Goal: Find specific page/section: Find specific page/section

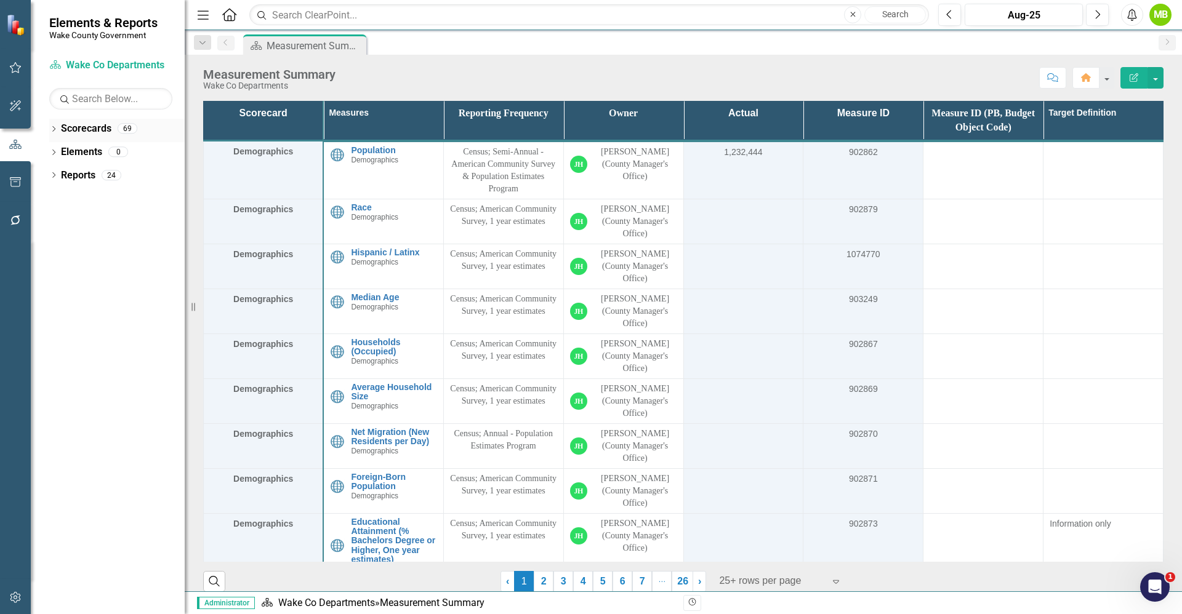
click at [55, 134] on div "Dropdown" at bounding box center [53, 130] width 9 height 10
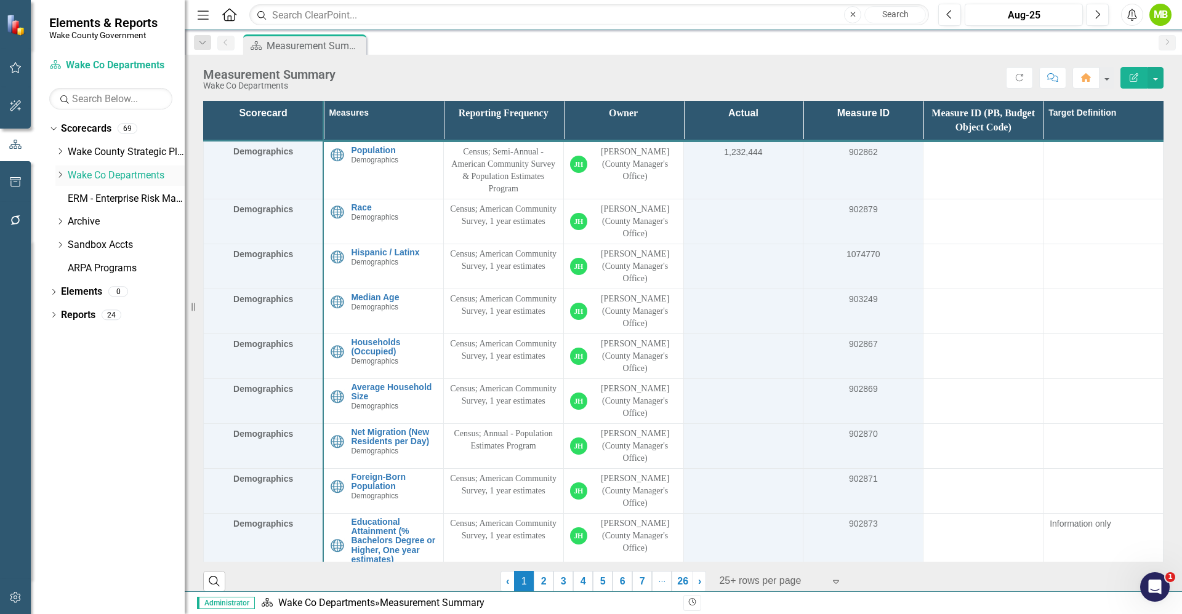
click at [58, 179] on div "Dropdown" at bounding box center [59, 176] width 9 height 10
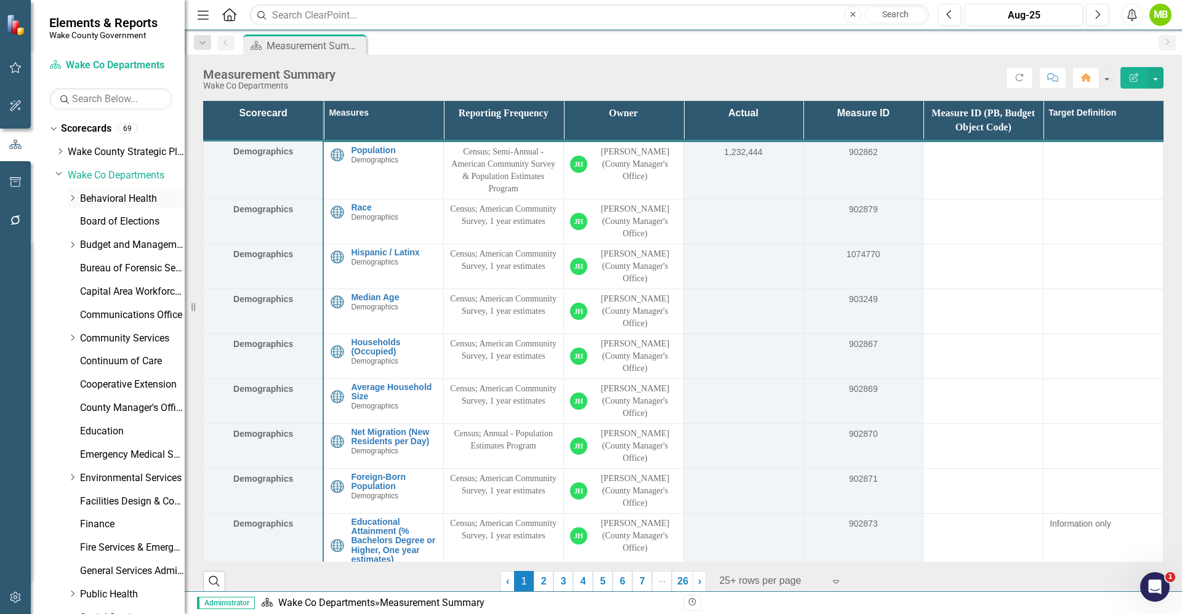
click at [131, 197] on link "Behavioral Health" at bounding box center [132, 199] width 105 height 14
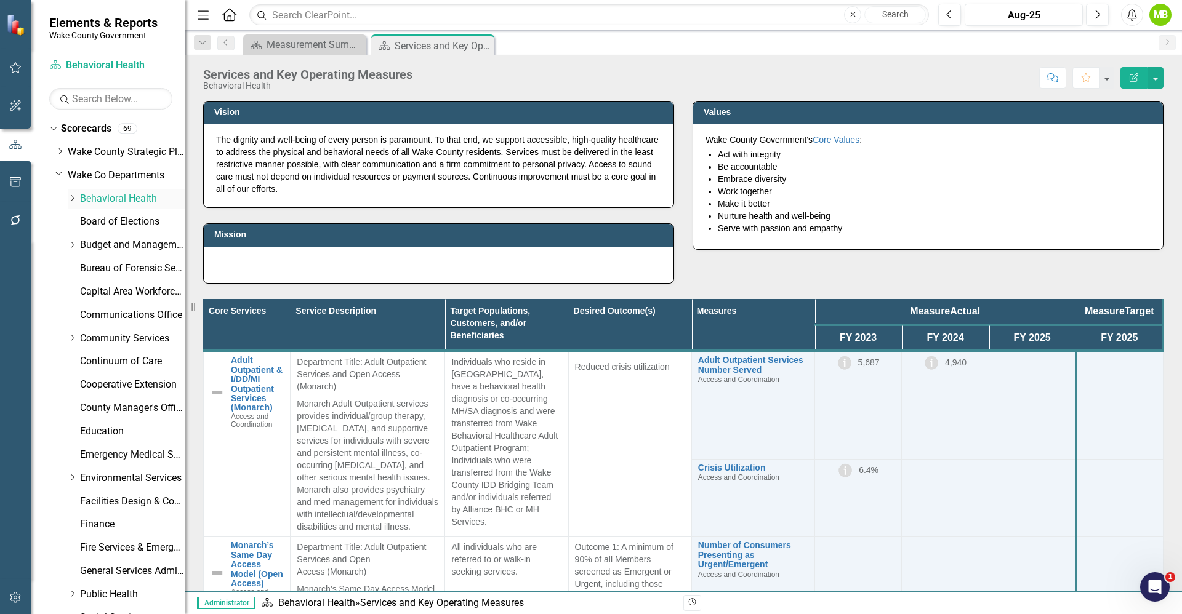
click at [74, 201] on icon "Dropdown" at bounding box center [72, 198] width 9 height 7
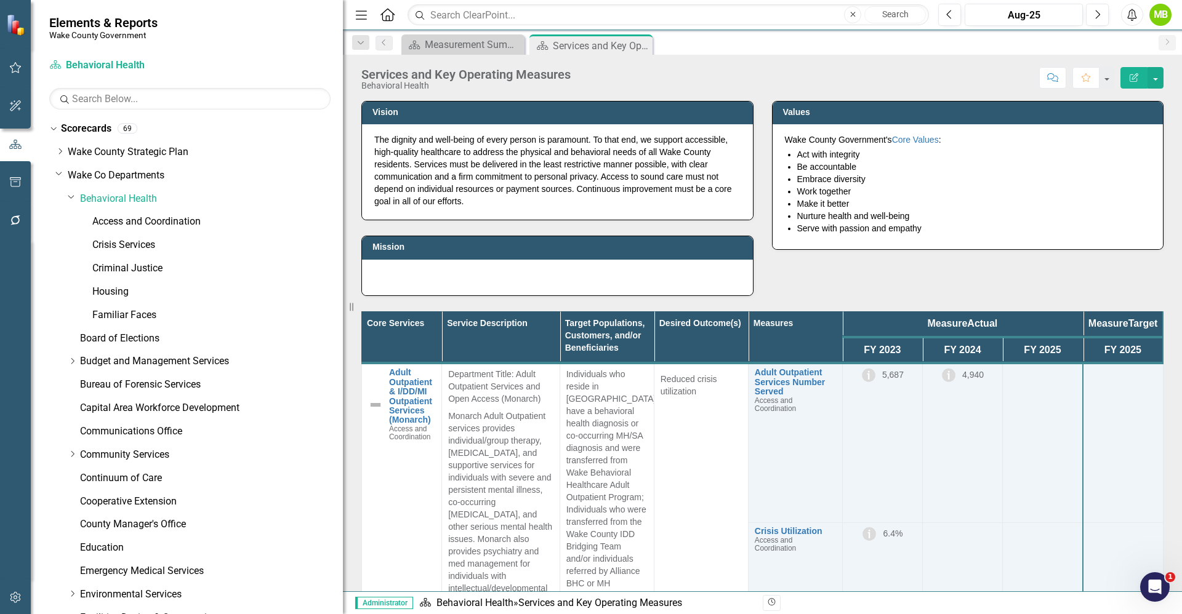
drag, startPoint x: 188, startPoint y: 215, endPoint x: 344, endPoint y: 190, distance: 158.3
click at [344, 190] on div "Resize" at bounding box center [348, 307] width 10 height 614
click at [803, 289] on div "Vision The dignity and well-being of every person is paramount. To that end, we…" at bounding box center [762, 191] width 819 height 211
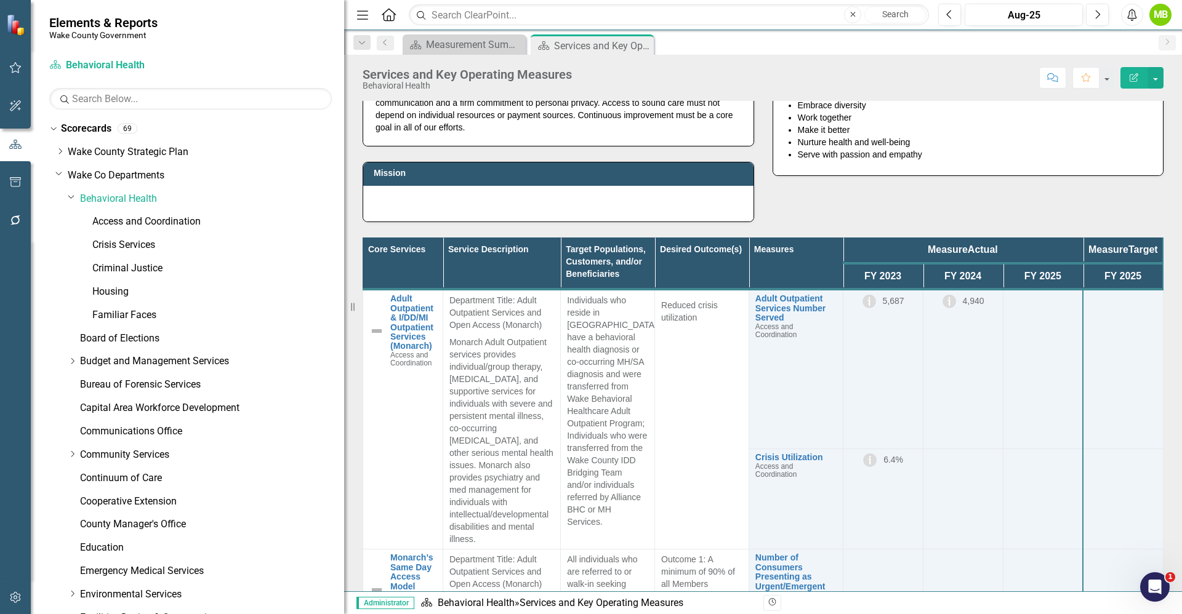
scroll to position [111, 0]
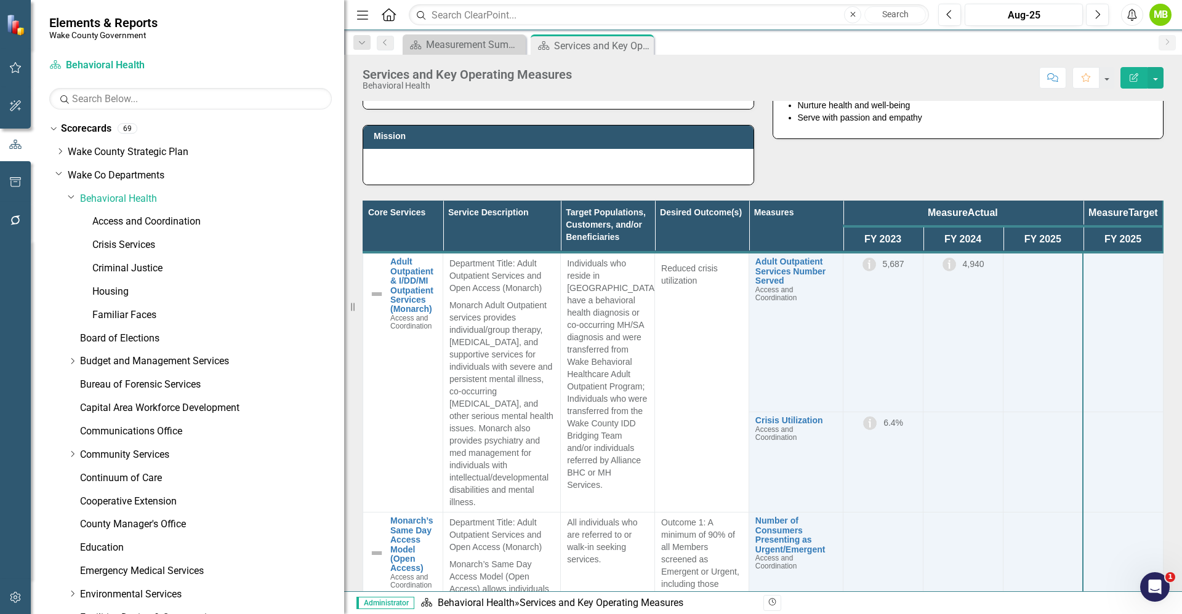
click at [946, 175] on div "Vision The dignity and well-being of every person is paramount. To that end, we…" at bounding box center [762, 80] width 819 height 211
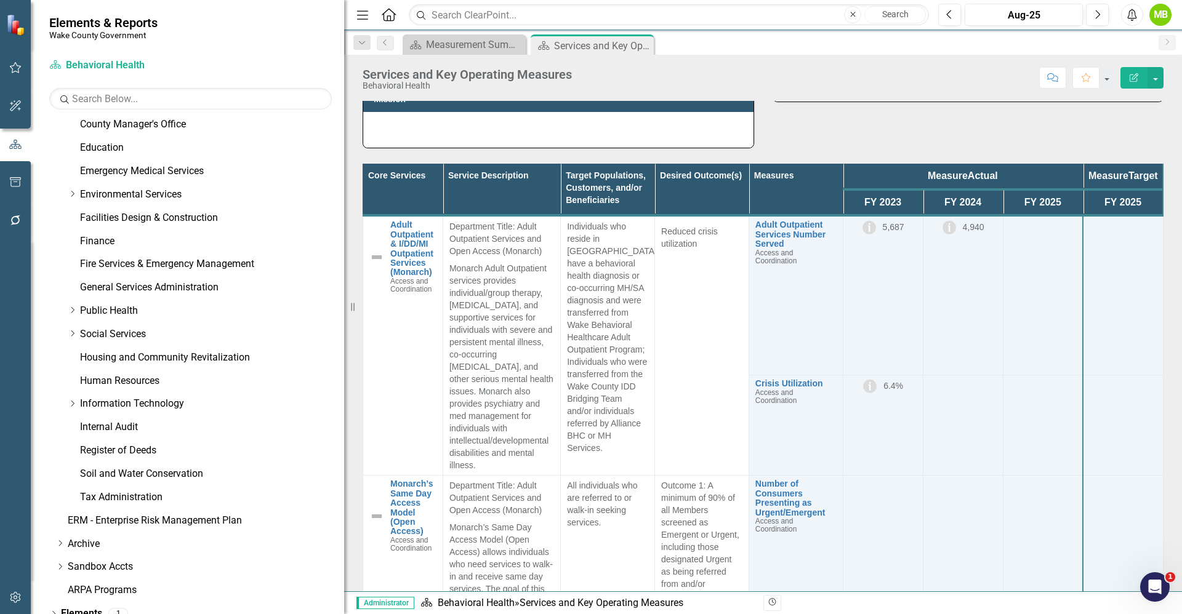
scroll to position [437, 0]
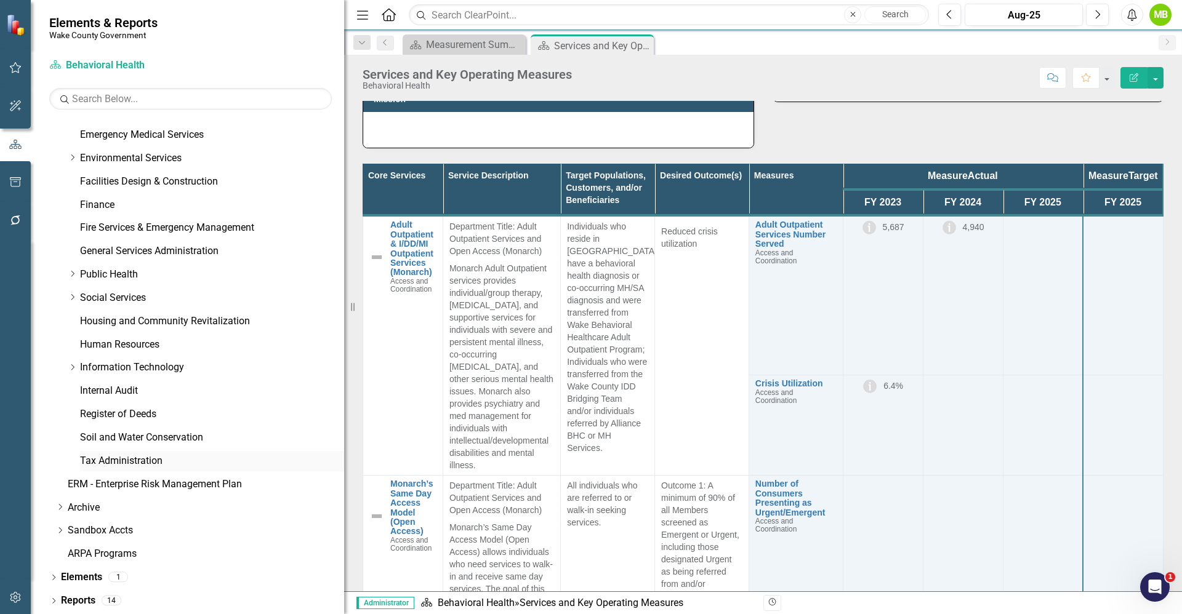
click at [116, 460] on link "Tax Administration" at bounding box center [212, 461] width 264 height 14
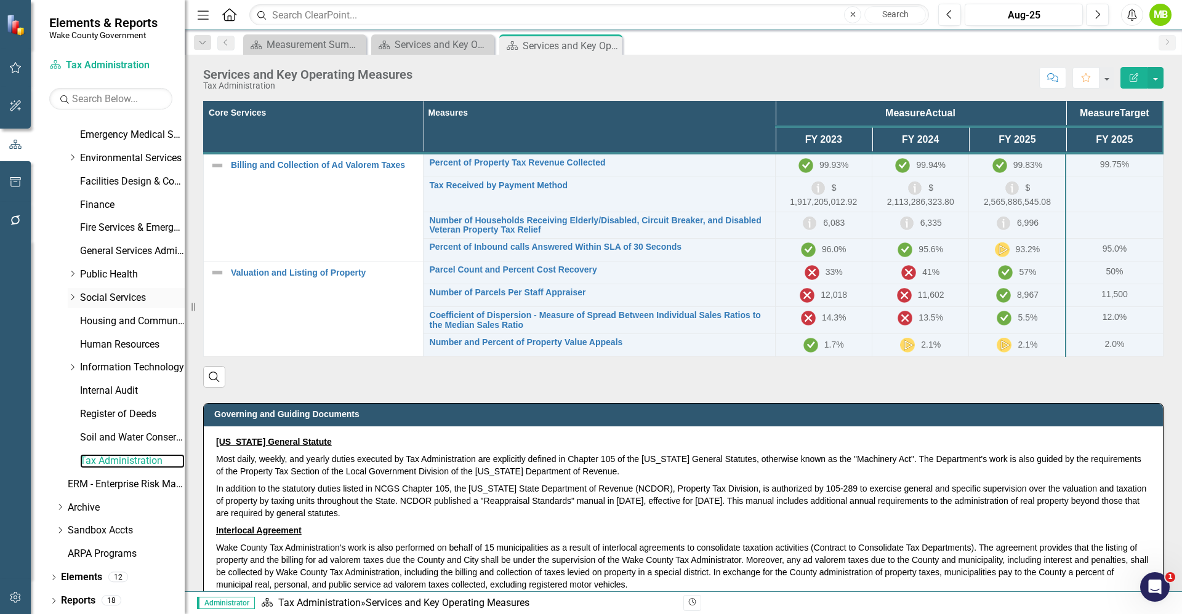
drag, startPoint x: 345, startPoint y: 278, endPoint x: 99, endPoint y: 292, distance: 247.3
click at [99, 292] on div "Elements & Reports Wake County Government Scorecard Tax Administration Search D…" at bounding box center [92, 307] width 185 height 614
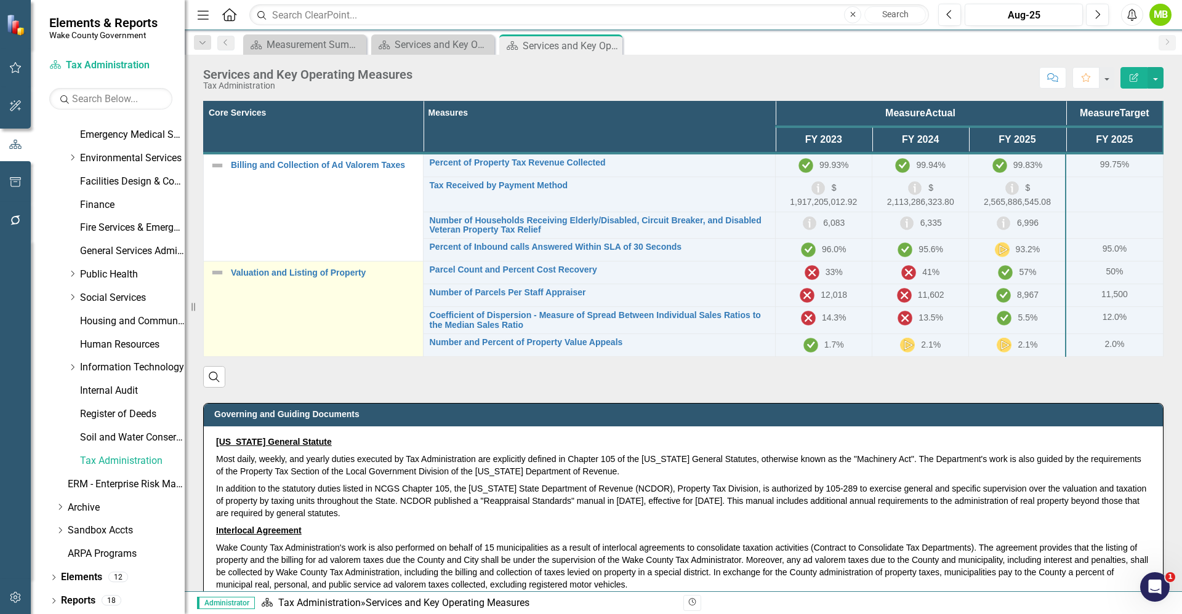
drag, startPoint x: 293, startPoint y: 235, endPoint x: 290, endPoint y: 320, distance: 84.4
click at [290, 320] on tbody "Billing and Collection of Ad Valorem Taxes Link Map View Link Map Edit Edit Cor…" at bounding box center [684, 255] width 960 height 204
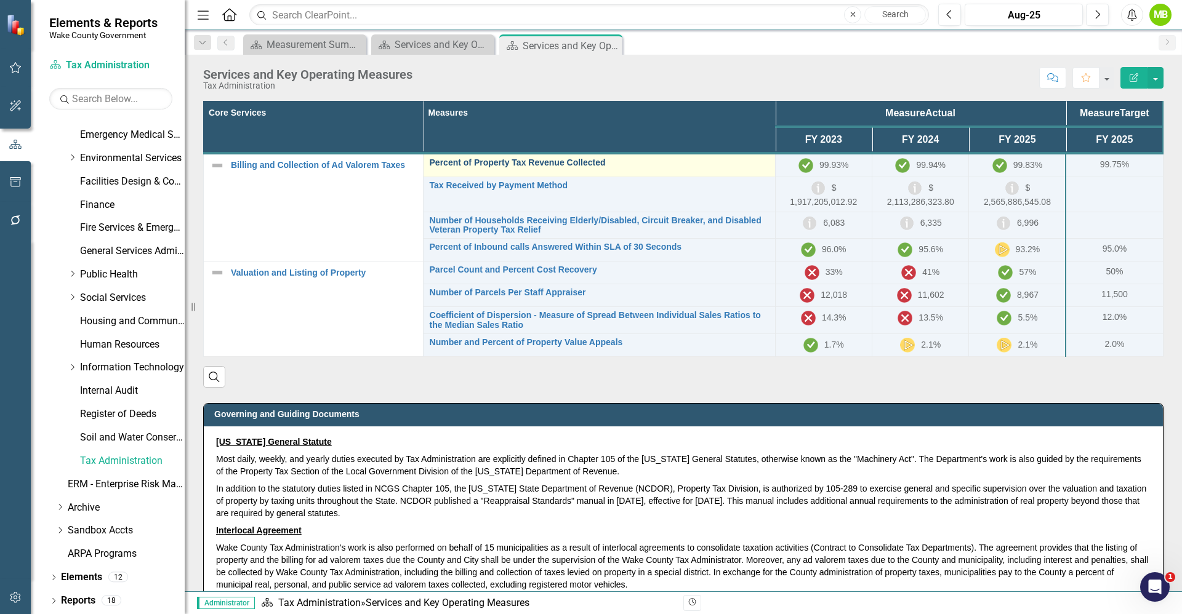
click at [581, 166] on link "Percent of Property Tax Revenue Collected" at bounding box center [599, 162] width 339 height 9
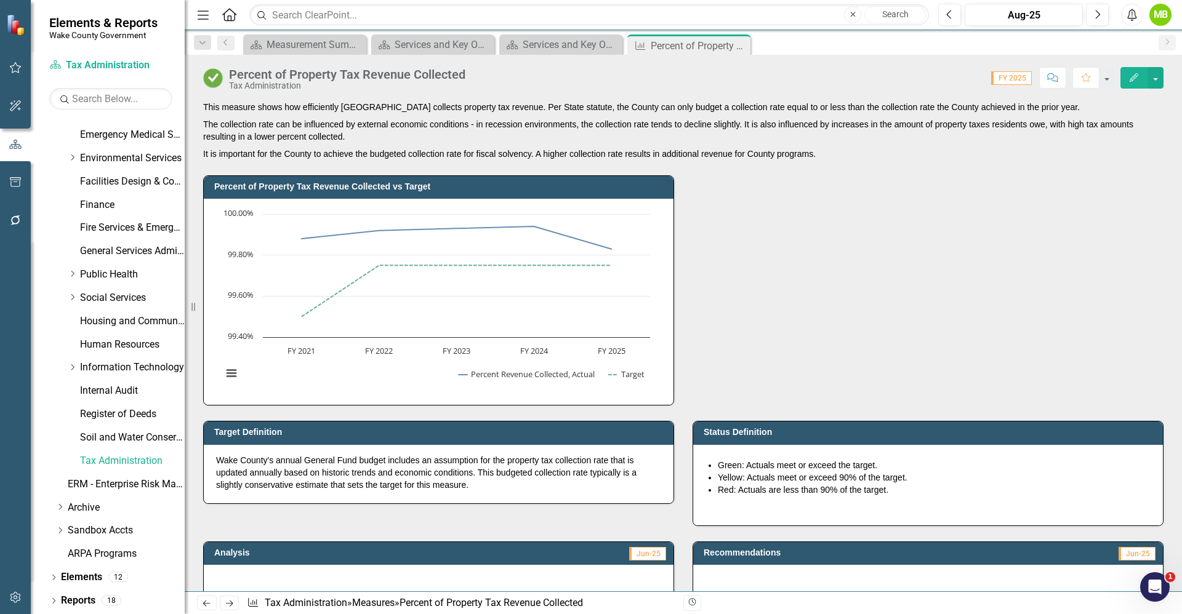
drag, startPoint x: 1170, startPoint y: 205, endPoint x: 1169, endPoint y: 227, distance: 22.2
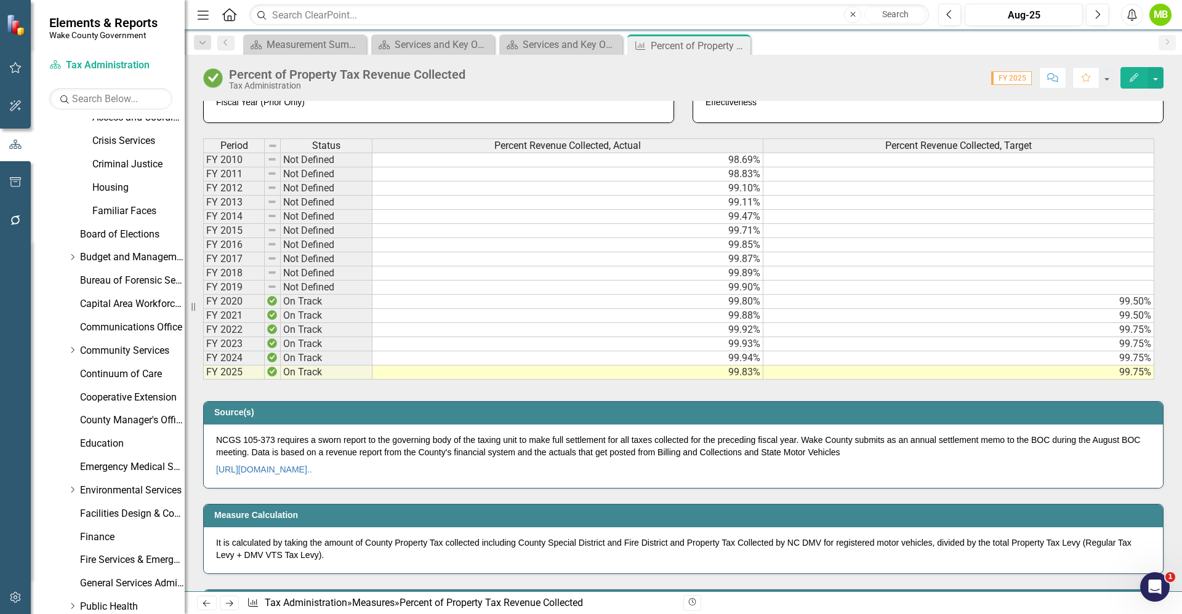
scroll to position [100, 0]
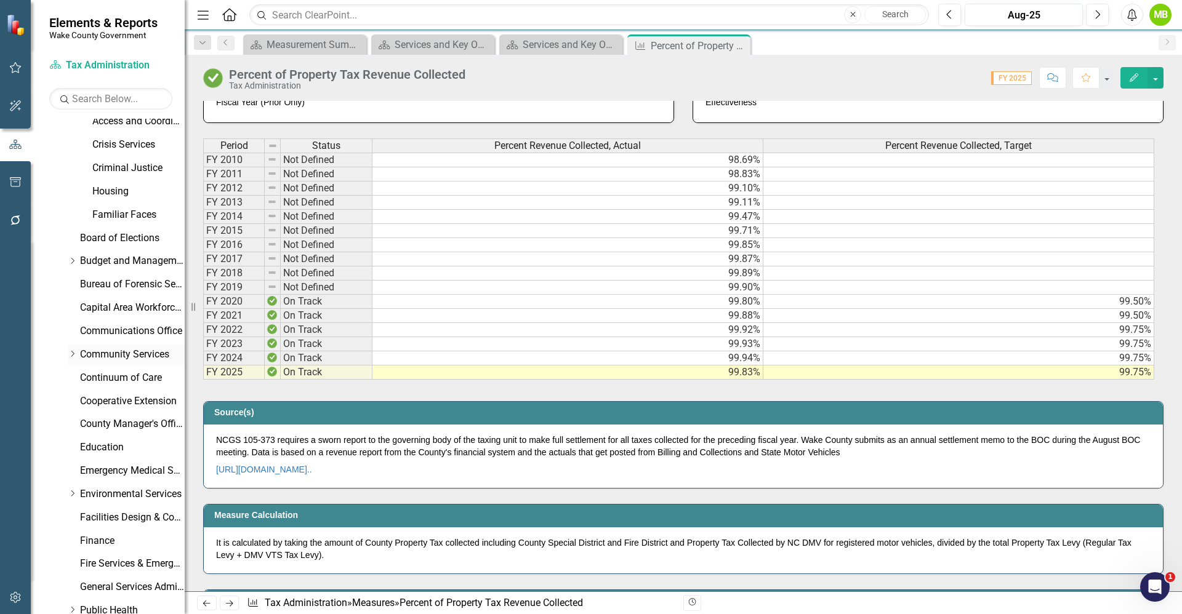
click at [76, 356] on icon "Dropdown" at bounding box center [72, 353] width 9 height 7
click at [131, 420] on link "Planning, Development and Inspections (PDI)" at bounding box center [138, 424] width 92 height 14
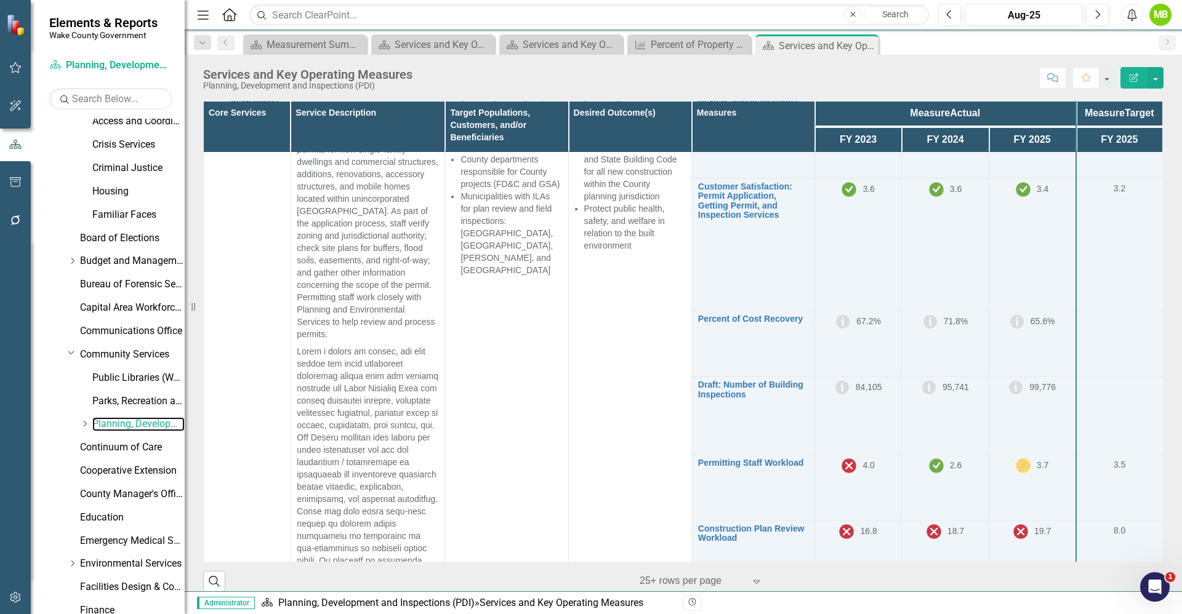
scroll to position [677, 0]
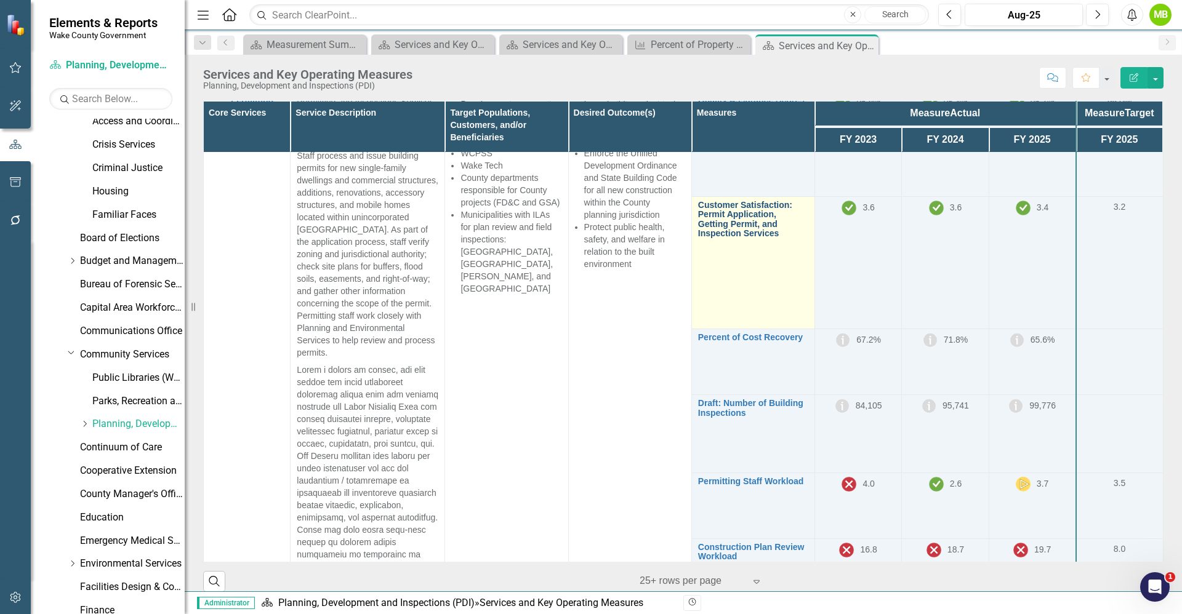
click at [719, 239] on link "Customer Satisfaction: Permit Application, Getting Permit, and Inspection Servi…" at bounding box center [753, 220] width 110 height 38
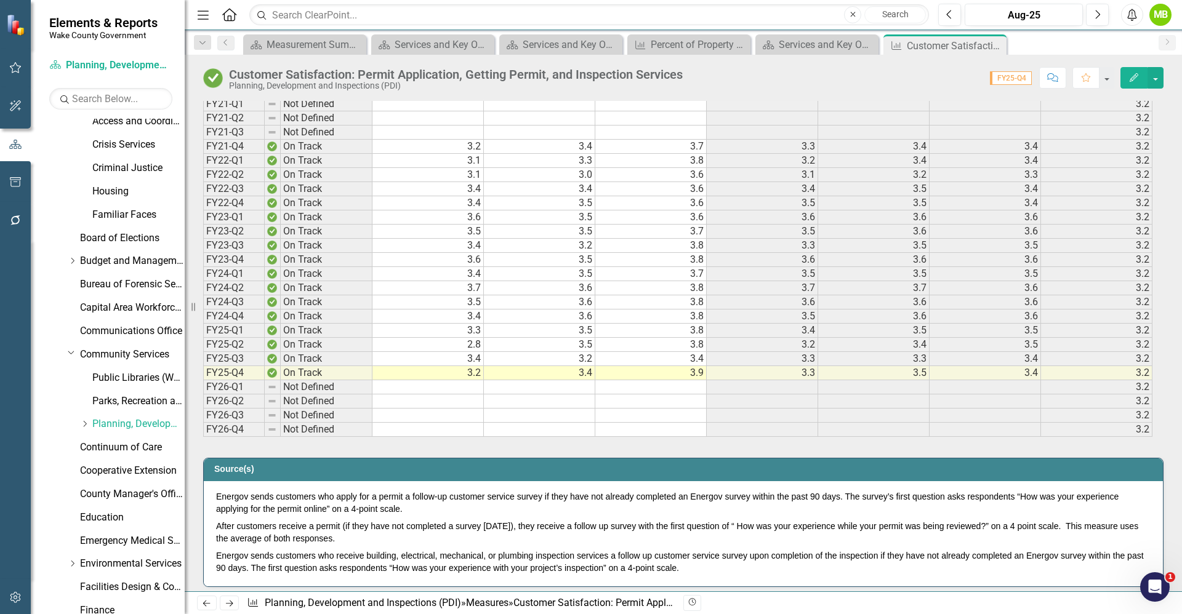
scroll to position [1238, 0]
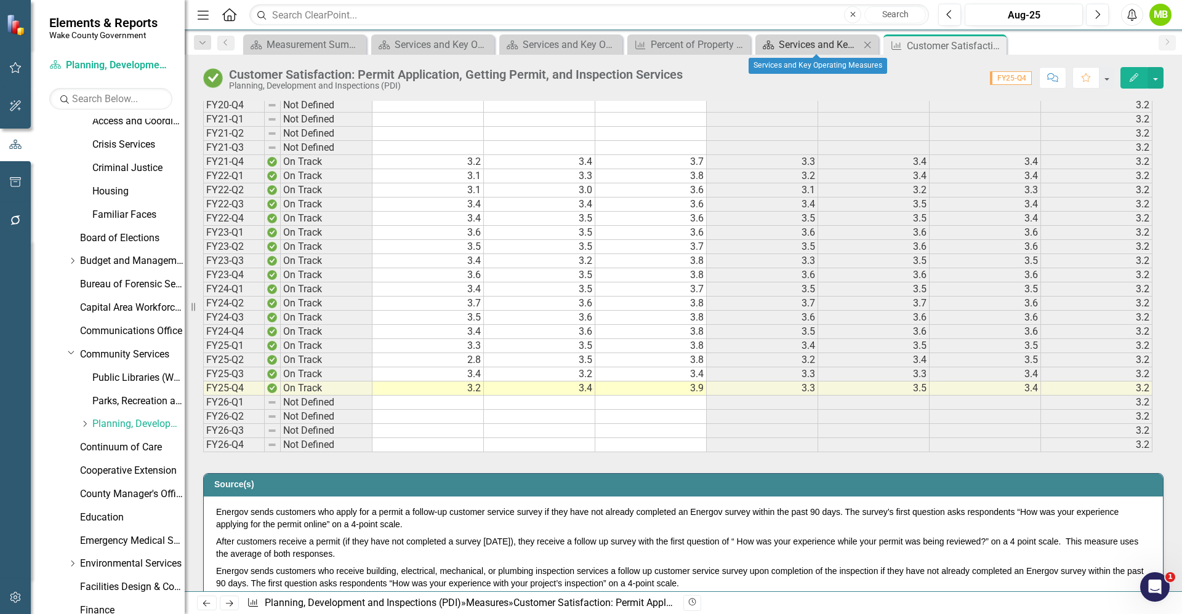
click at [802, 46] on div "Services and Key Operating Measures" at bounding box center [819, 44] width 81 height 15
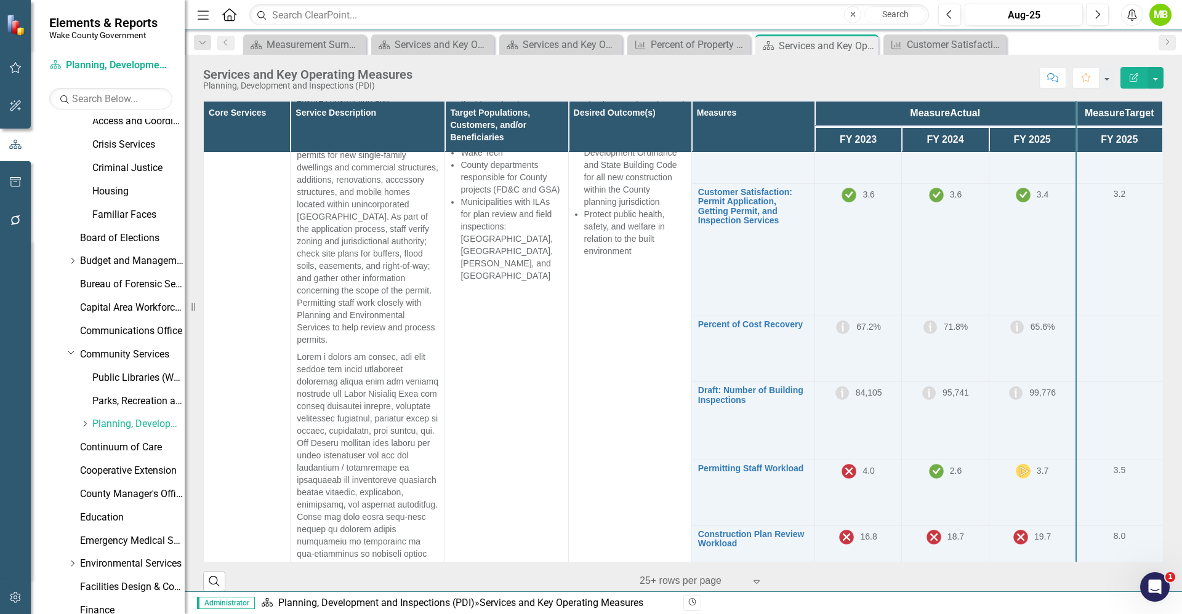
scroll to position [693, 0]
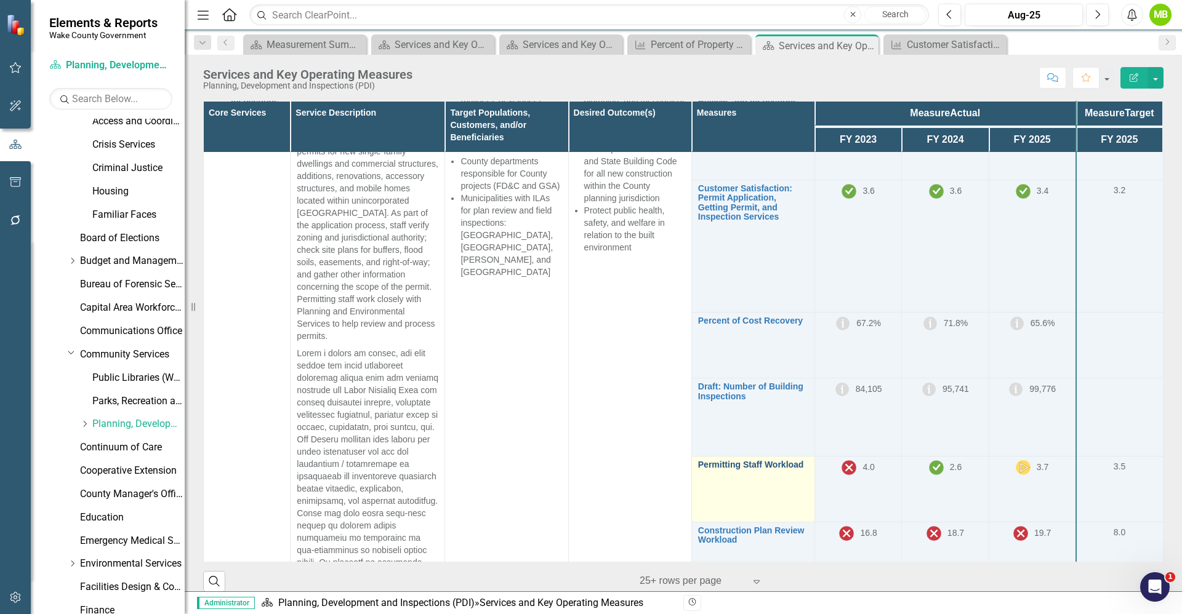
click at [763, 470] on link "Permitting Staff Workload" at bounding box center [753, 465] width 110 height 9
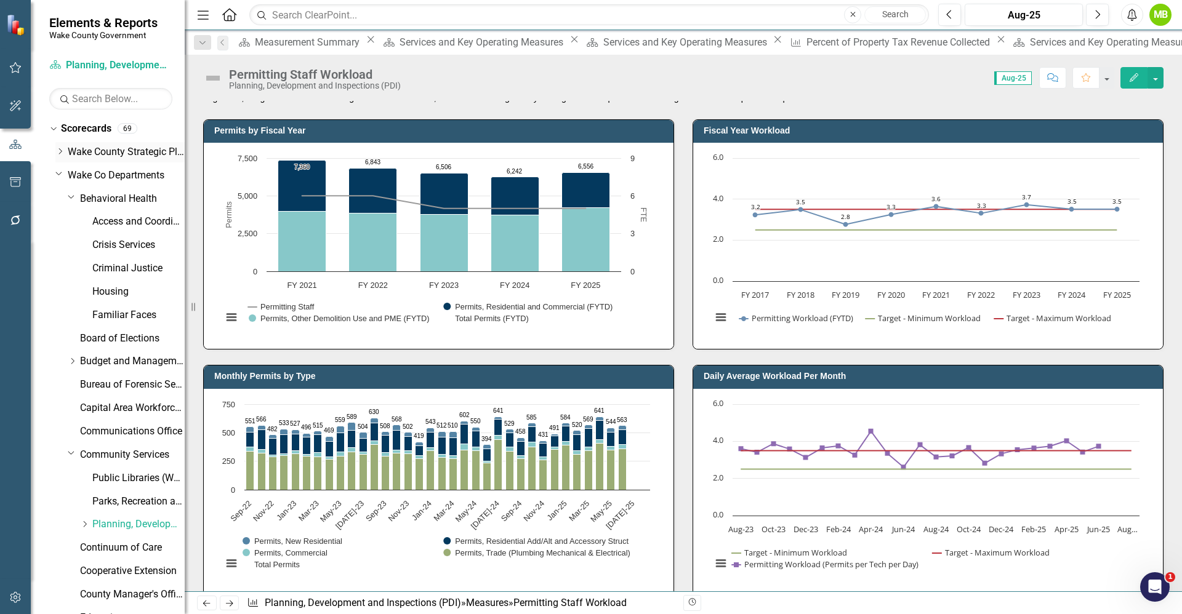
click at [58, 152] on icon "Dropdown" at bounding box center [59, 151] width 9 height 7
click at [121, 178] on link "Demographics" at bounding box center [132, 176] width 105 height 14
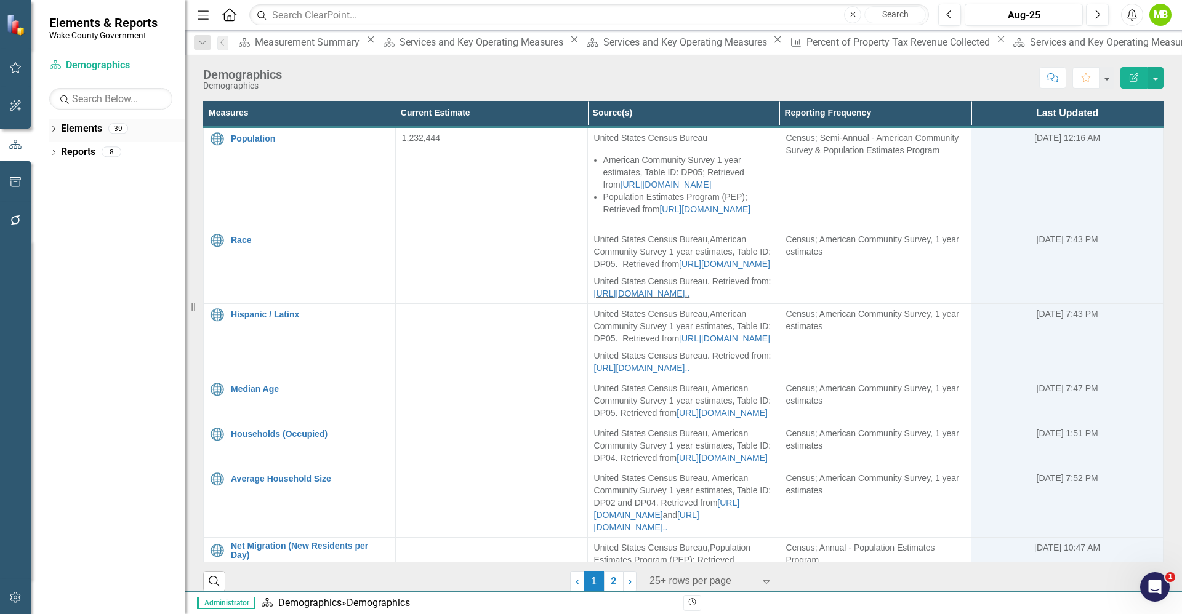
click at [52, 129] on icon "Dropdown" at bounding box center [53, 130] width 9 height 7
click at [55, 127] on icon "Dropdown" at bounding box center [52, 128] width 7 height 9
